Goal: Contribute content

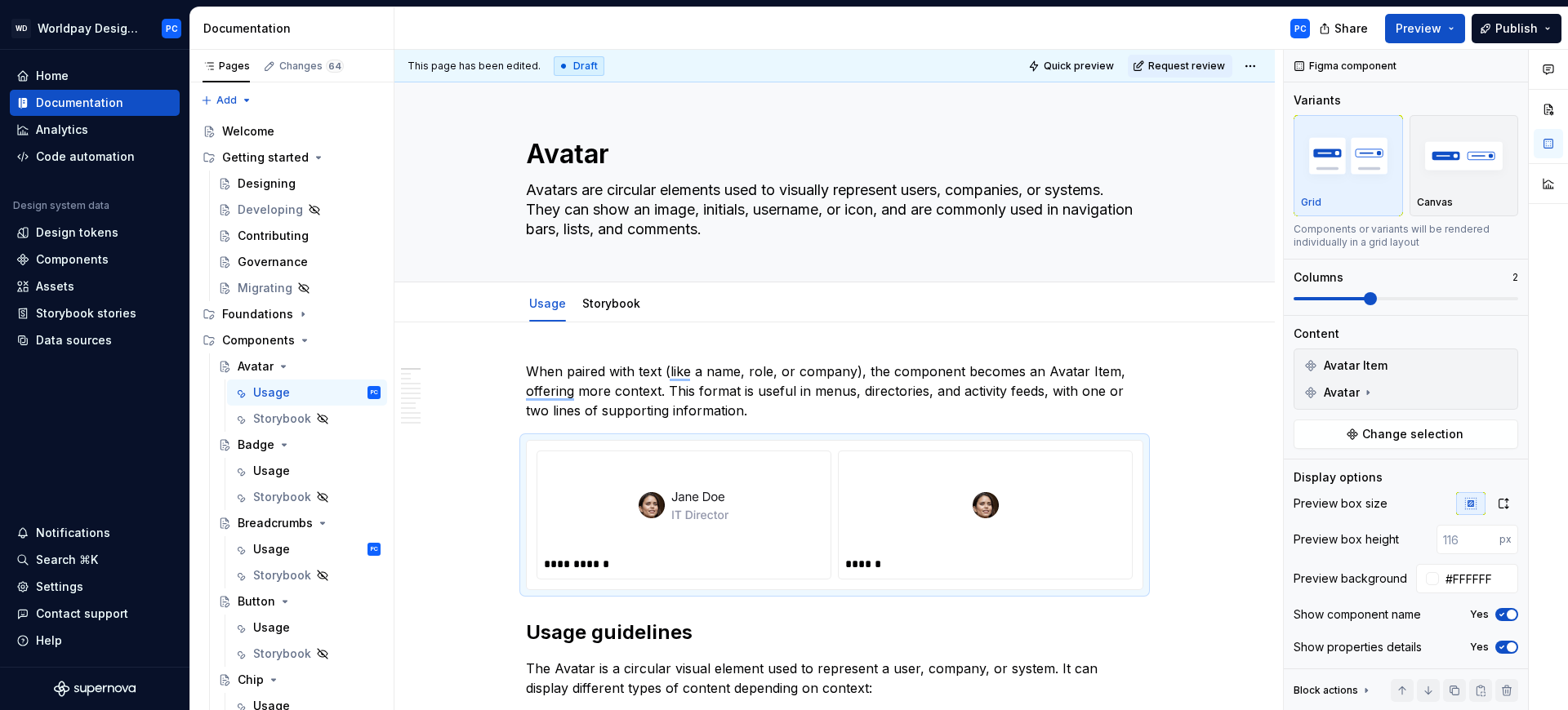
type textarea "*"
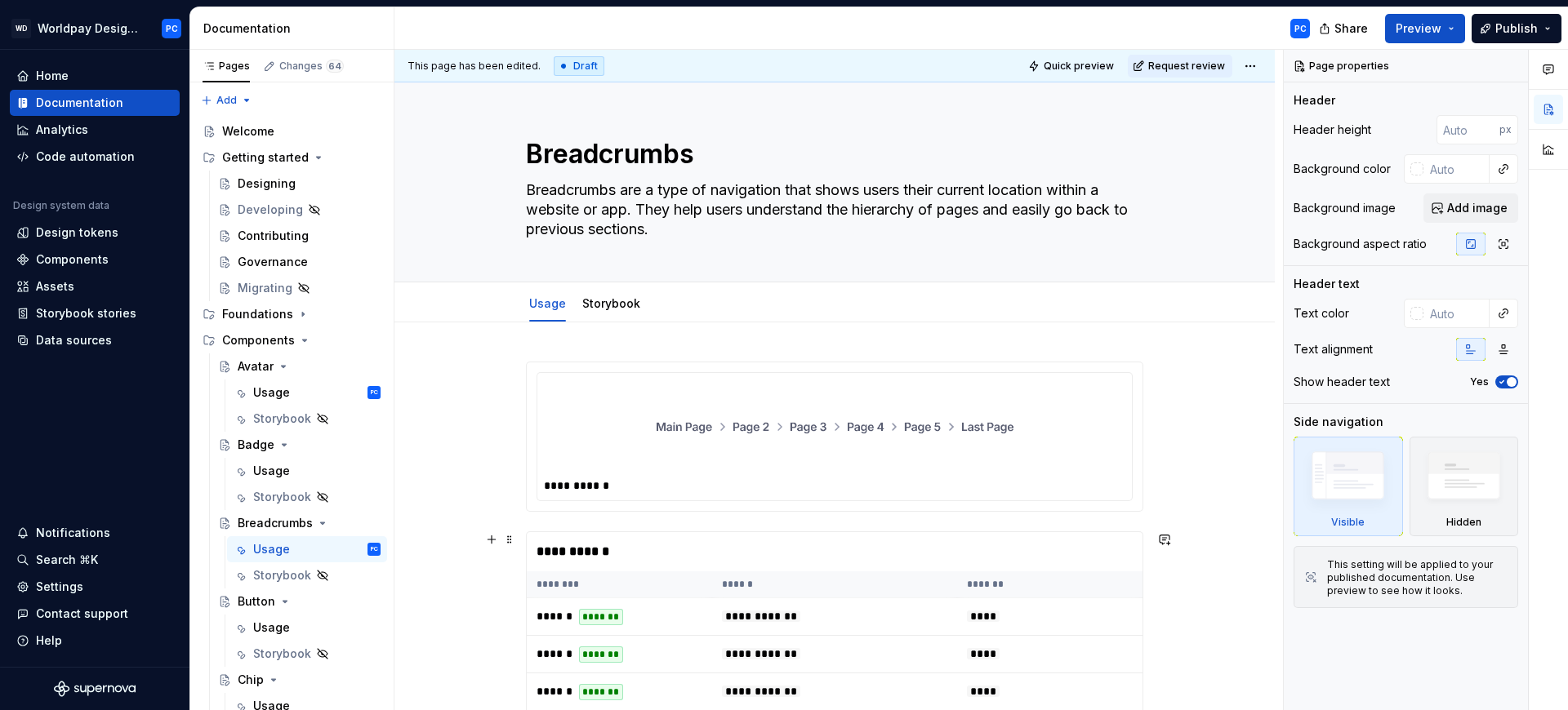
scroll to position [525, 0]
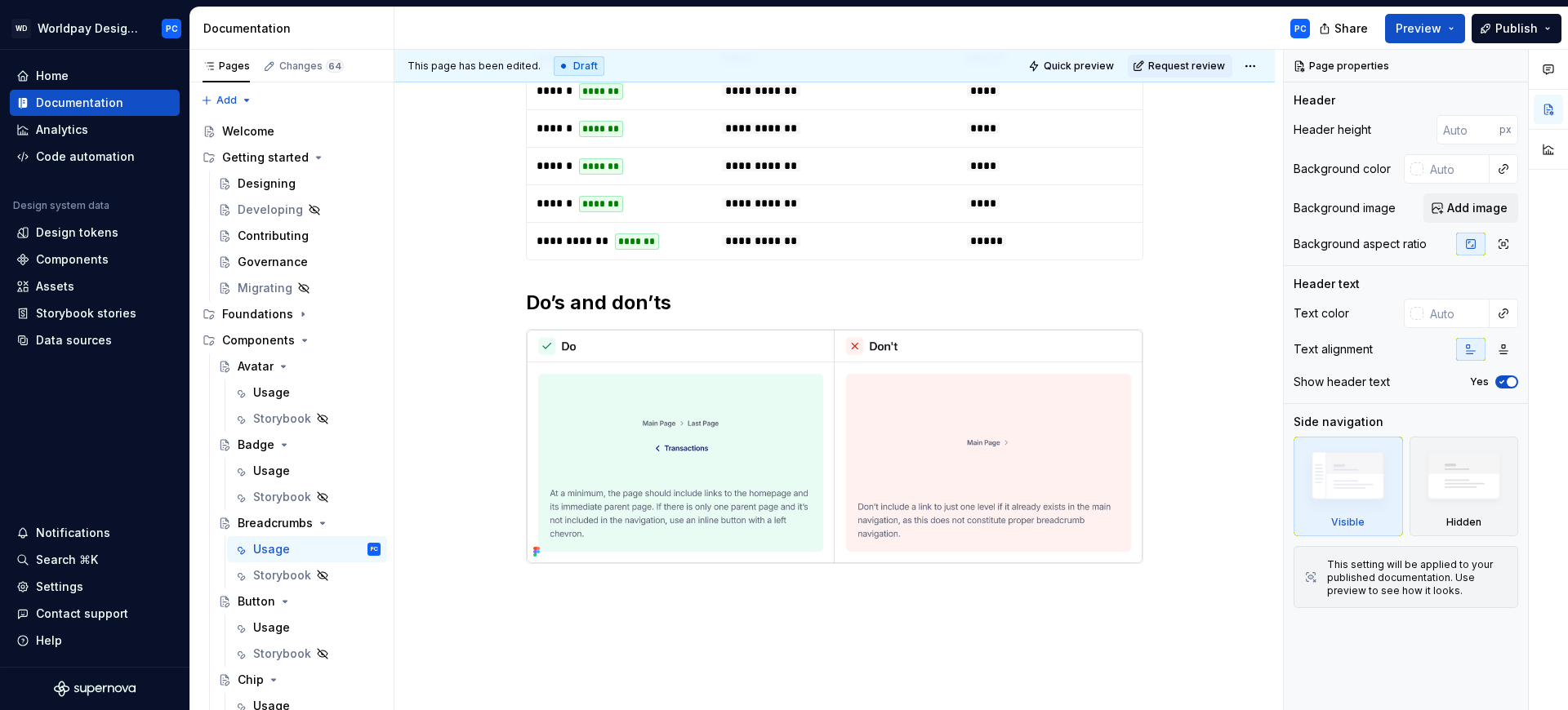
type textarea "*"
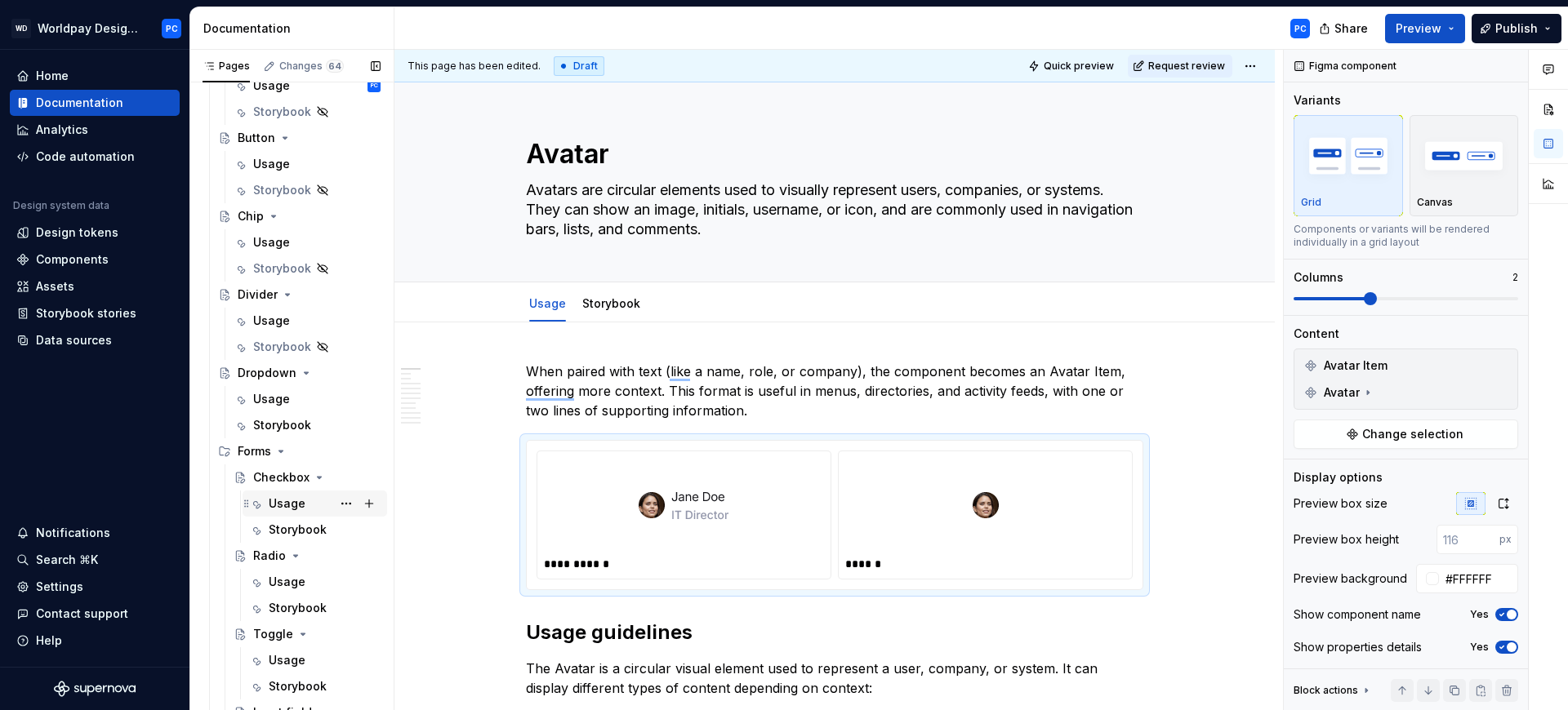
scroll to position [485, 0]
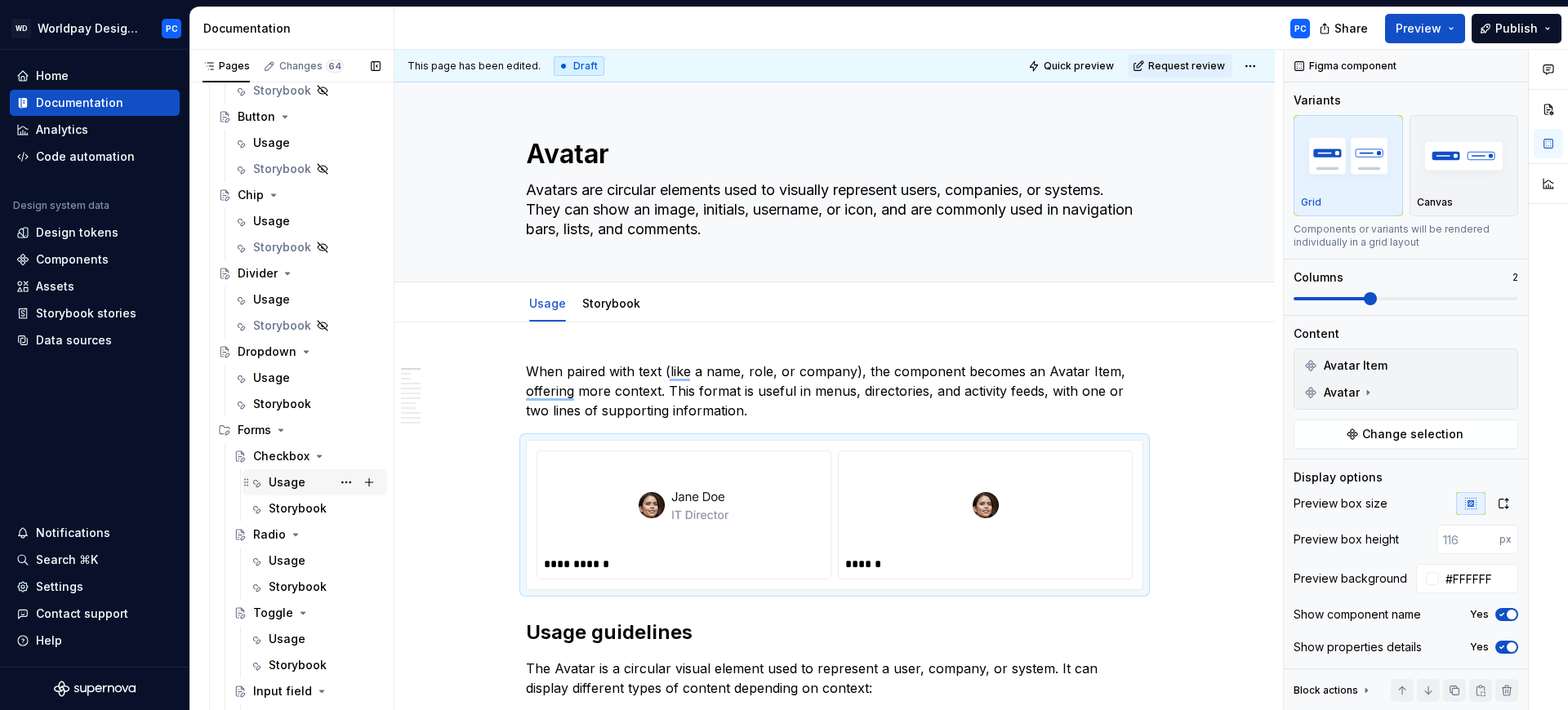
click at [283, 476] on div "Usage" at bounding box center [287, 482] width 37 height 16
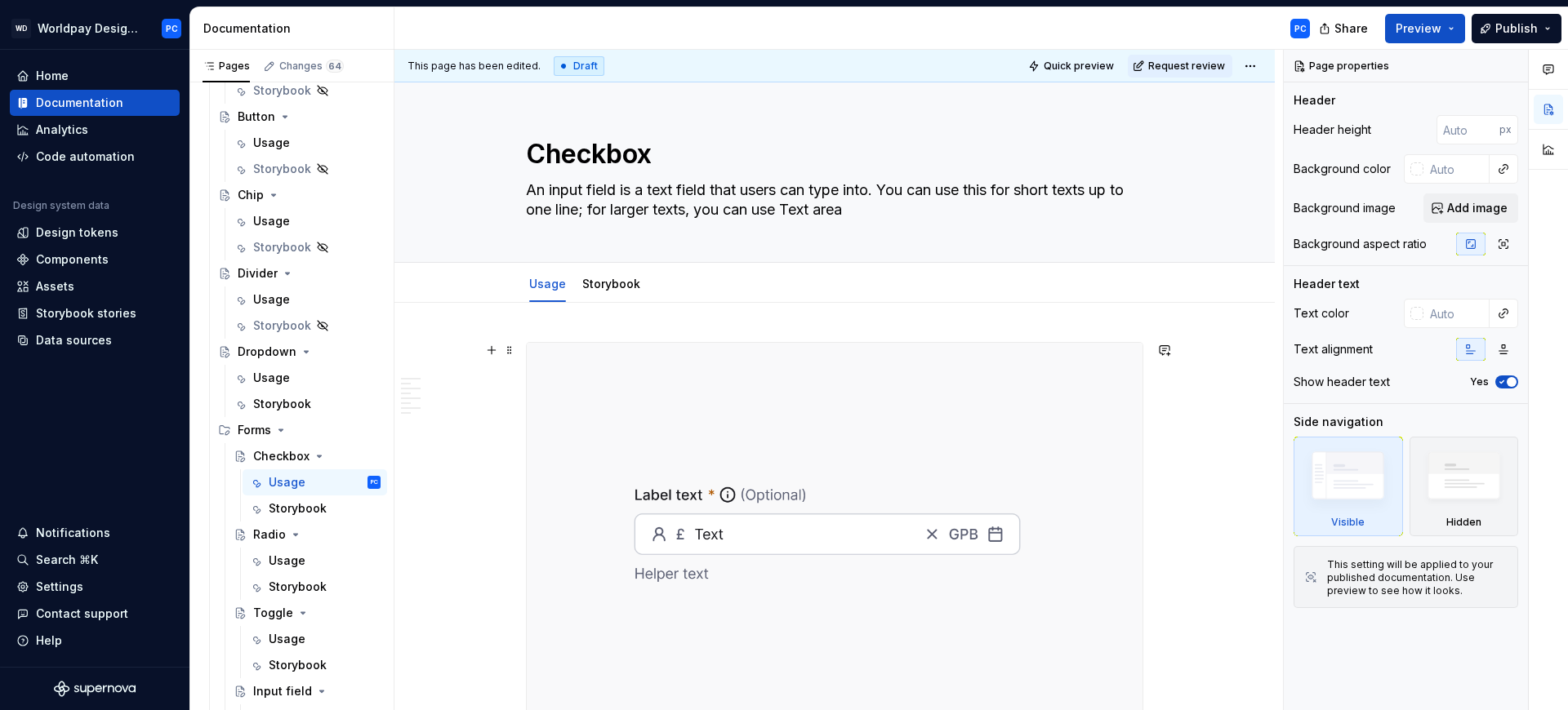
type textarea "*"
